Goal: Task Accomplishment & Management: Use online tool/utility

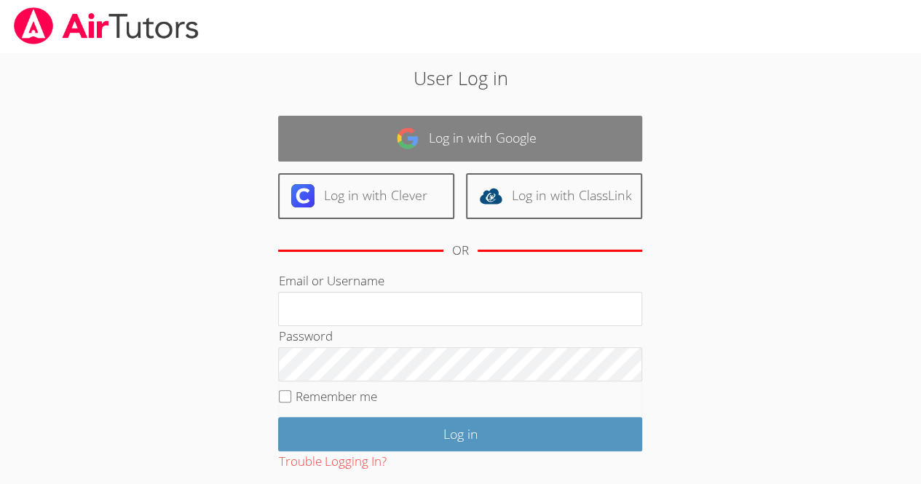
click at [393, 146] on link "Log in with Google" at bounding box center [460, 139] width 364 height 46
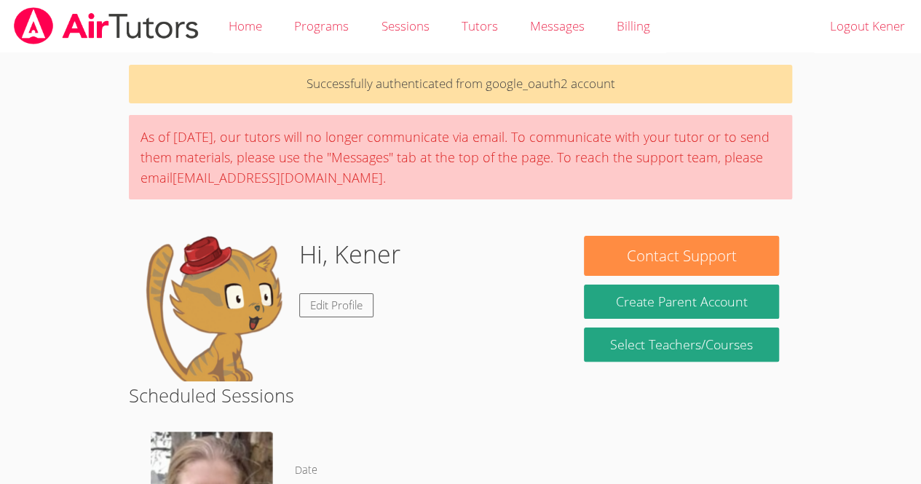
drag, startPoint x: 447, startPoint y: 321, endPoint x: 338, endPoint y: 339, distance: 110.8
click at [338, 339] on div "Hi, Kener Edit Profile" at bounding box center [349, 309] width 101 height 146
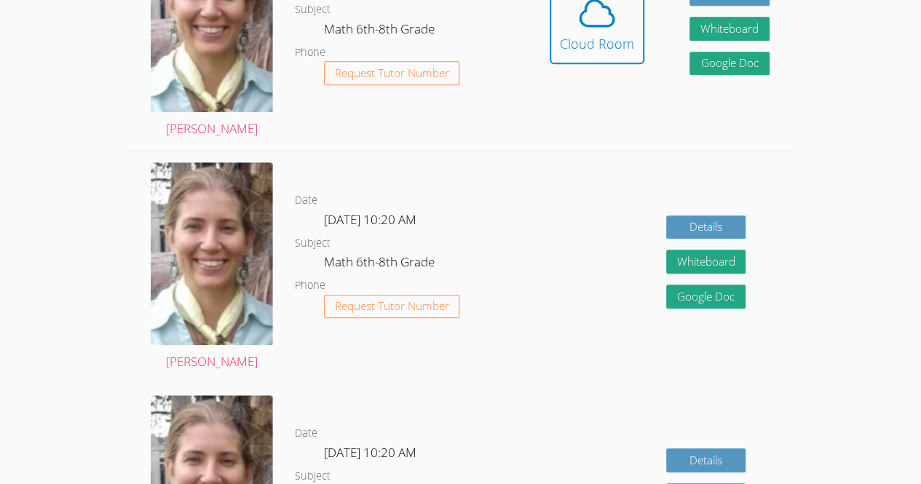
scroll to position [504, 0]
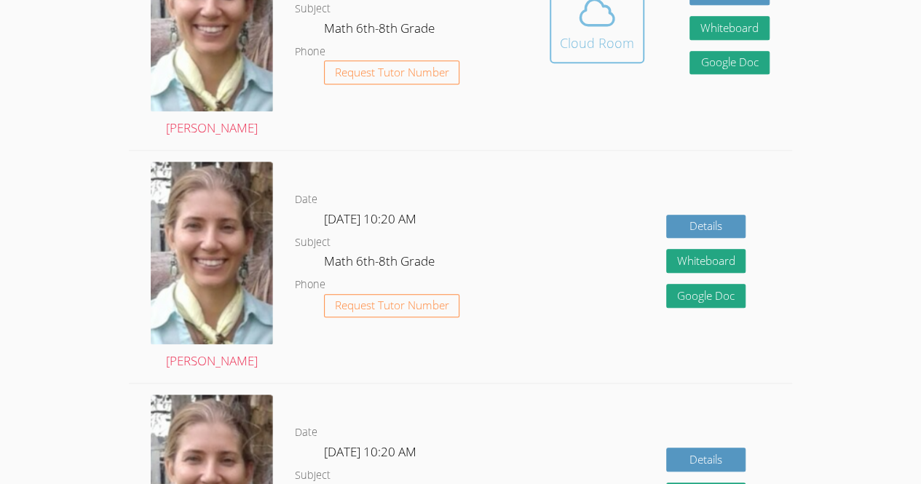
click at [606, 21] on icon at bounding box center [597, 12] width 41 height 41
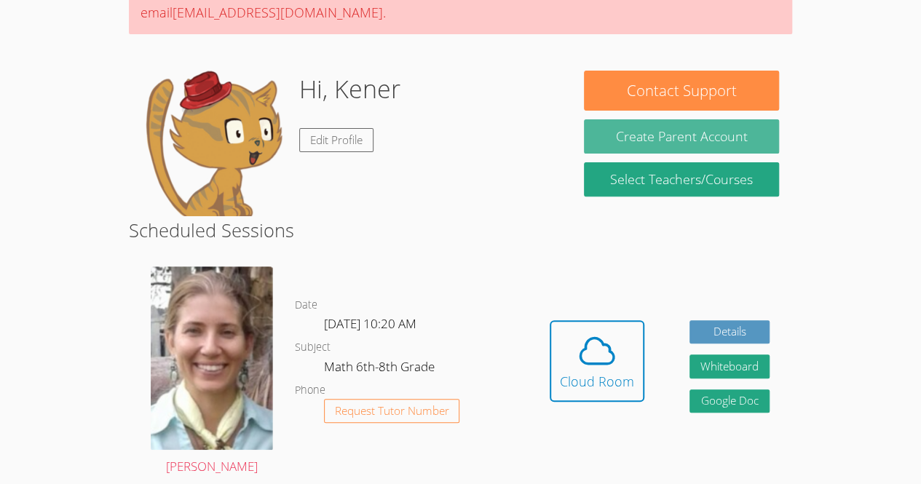
scroll to position [173, 0]
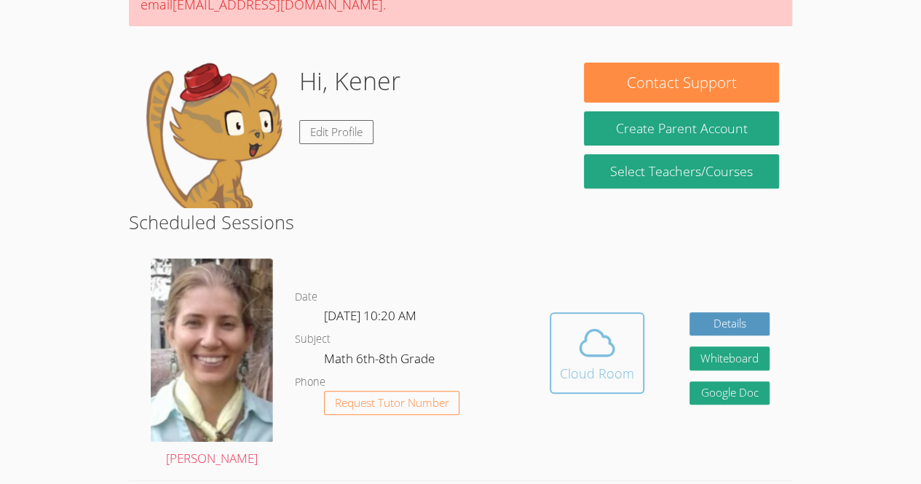
click at [593, 344] on icon at bounding box center [597, 343] width 41 height 41
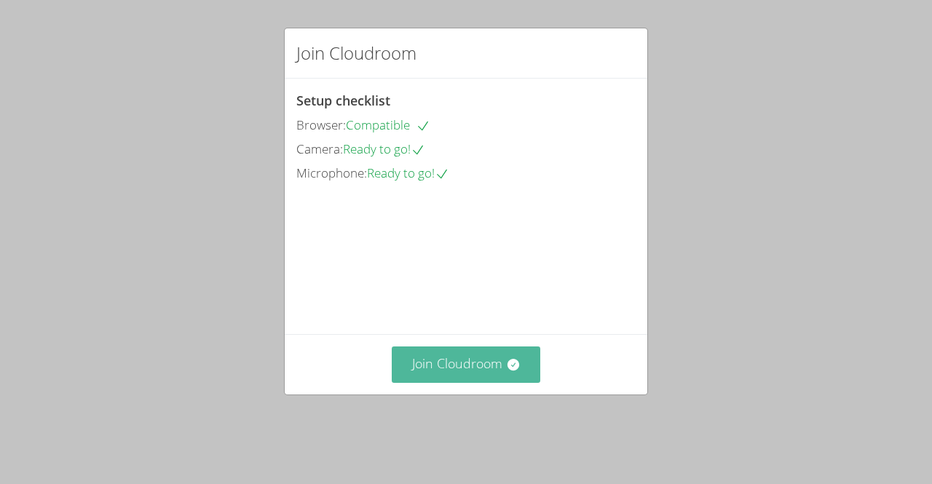
click at [449, 382] on button "Join Cloudroom" at bounding box center [466, 365] width 149 height 36
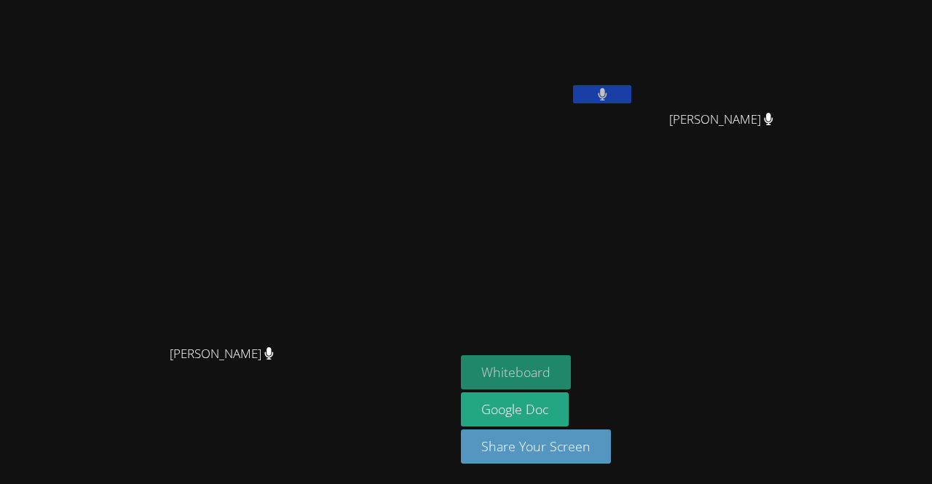
click at [571, 369] on button "Whiteboard" at bounding box center [516, 372] width 110 height 34
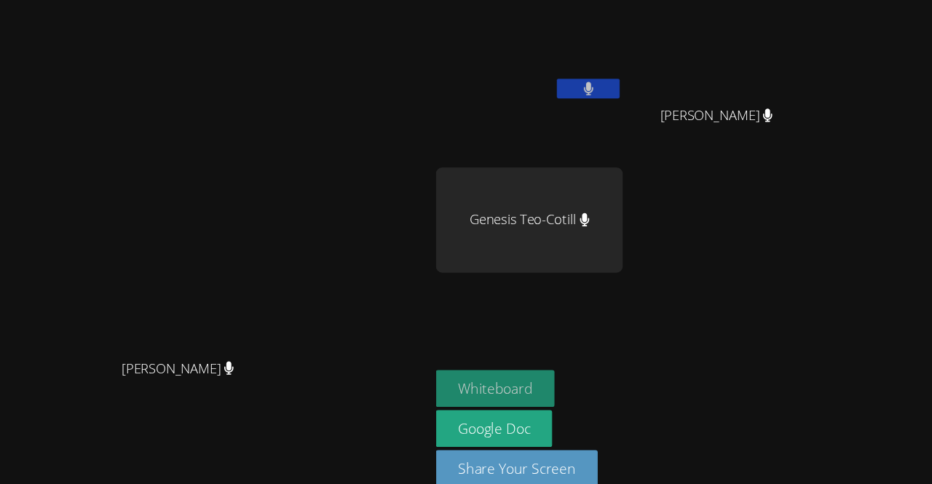
click at [571, 361] on button "Whiteboard" at bounding box center [516, 372] width 110 height 34
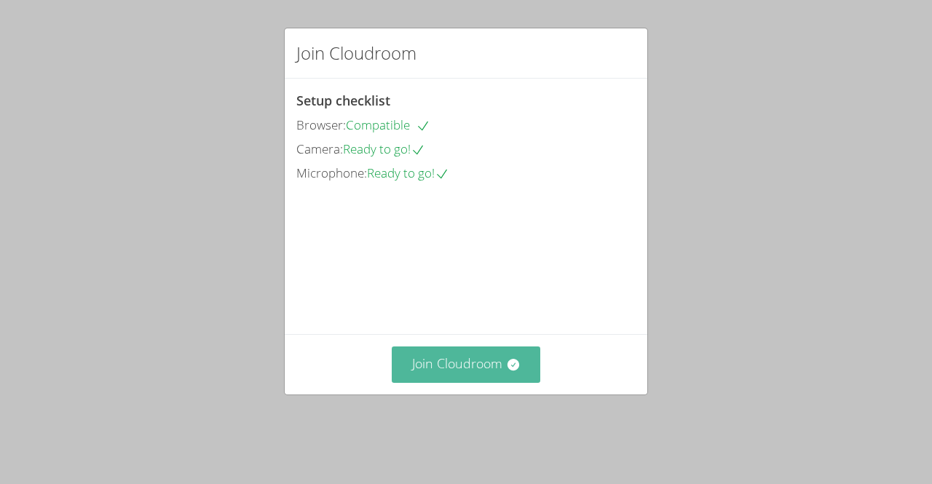
click at [468, 381] on button "Join Cloudroom" at bounding box center [466, 365] width 149 height 36
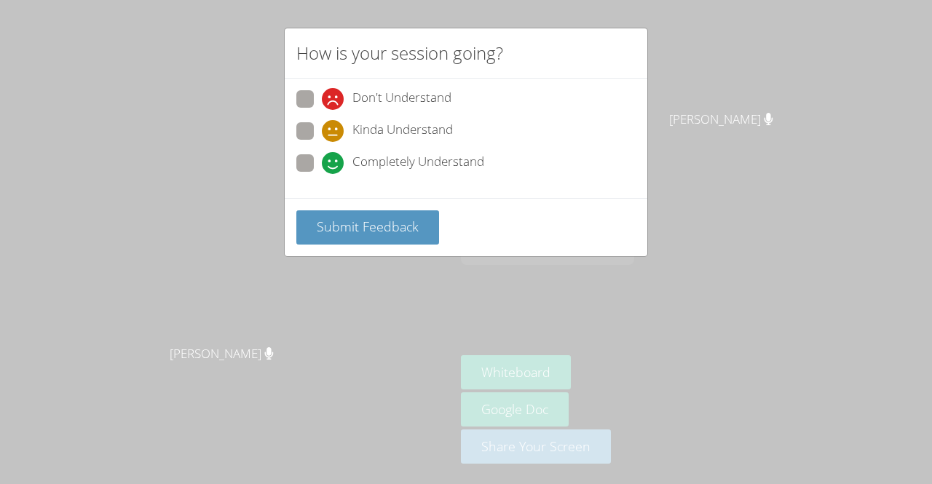
click at [322, 174] on span at bounding box center [322, 174] width 0 height 0
click at [322, 167] on input "Completely Understand" at bounding box center [328, 160] width 12 height 12
radio input "true"
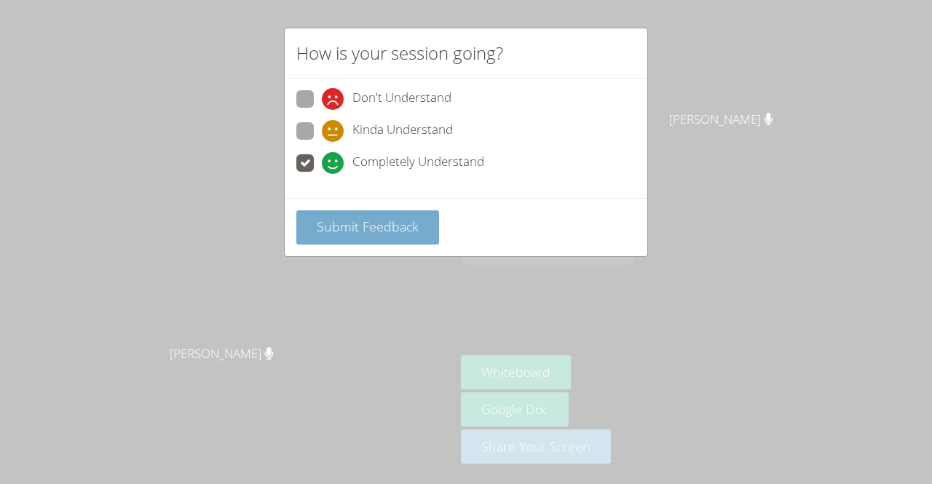
click at [327, 222] on span "Submit Feedback" at bounding box center [368, 226] width 102 height 17
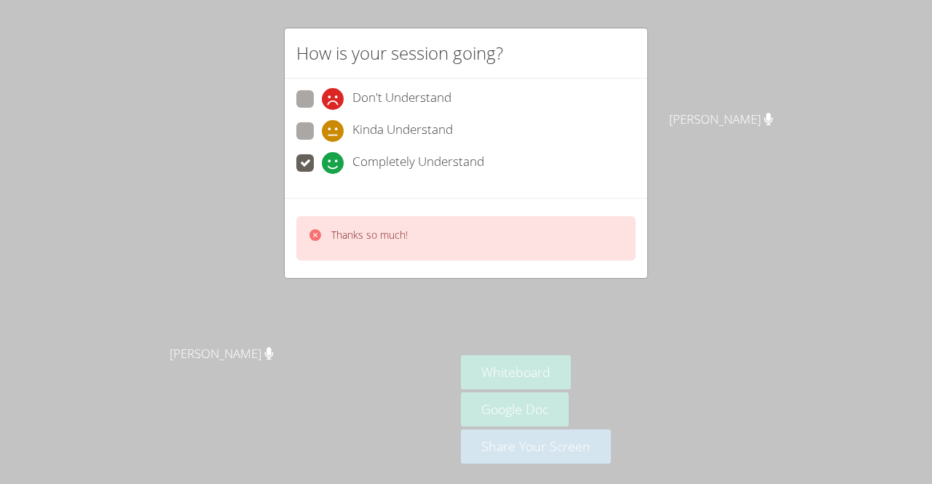
click at [319, 235] on icon at bounding box center [316, 235] width 12 height 12
click at [309, 245] on div at bounding box center [315, 238] width 15 height 21
click at [315, 235] on icon at bounding box center [316, 235] width 12 height 12
